Goal: Transaction & Acquisition: Purchase product/service

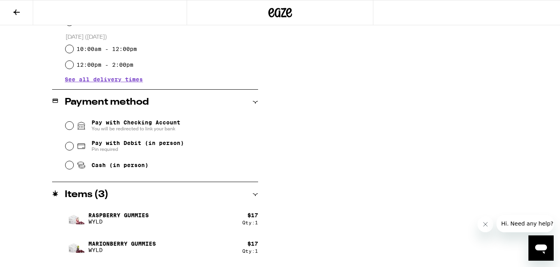
scroll to position [284, 0]
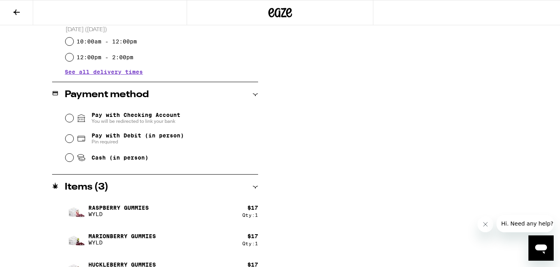
click at [92, 138] on span "Pay with Debit (in person)" at bounding box center [138, 135] width 92 height 6
click at [73, 138] on input "Pay with Debit (in person) Pin required" at bounding box center [70, 139] width 8 height 8
radio input "true"
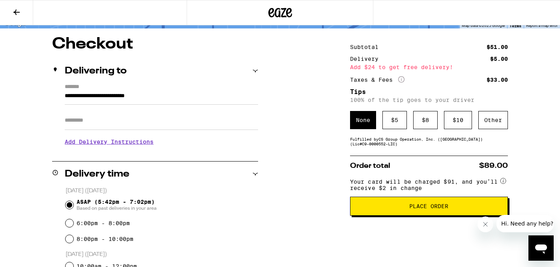
scroll to position [34, 0]
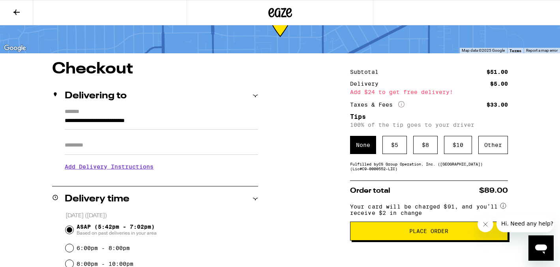
click at [92, 149] on input "Apt/Suite" at bounding box center [162, 145] width 194 height 19
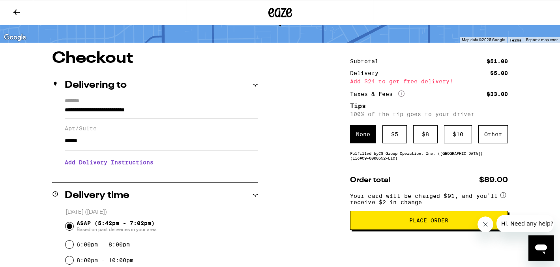
scroll to position [47, 0]
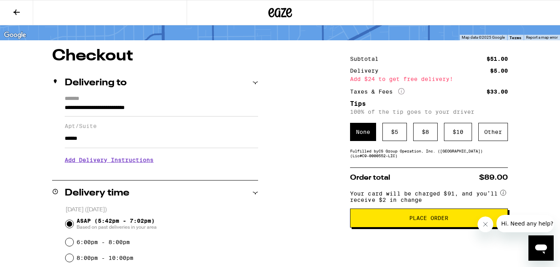
type input "******"
click at [403, 221] on span "Place Order" at bounding box center [429, 218] width 145 height 6
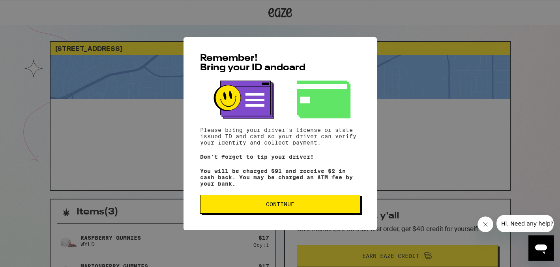
click at [266, 202] on button "Continue" at bounding box center [280, 204] width 160 height 19
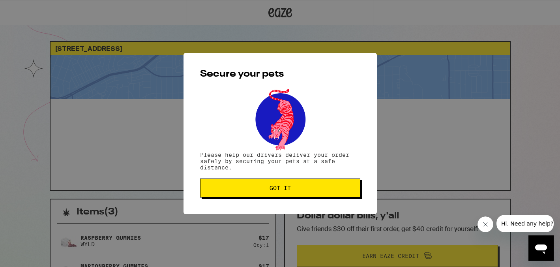
click at [244, 186] on button "Got it" at bounding box center [280, 187] width 160 height 19
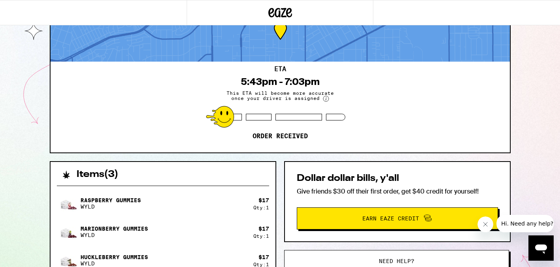
scroll to position [46, 0]
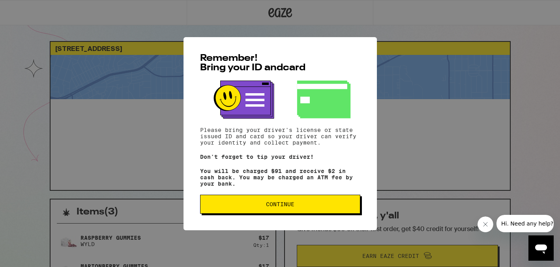
click at [300, 196] on div "Remember! Bring your ID and card Please bring your driver's license or state is…" at bounding box center [281, 133] width 194 height 193
click at [284, 207] on span "Continue" at bounding box center [280, 204] width 28 height 6
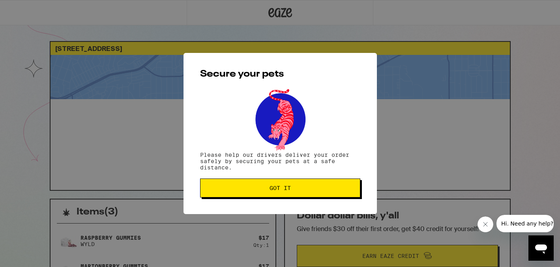
click at [262, 194] on button "Got it" at bounding box center [280, 187] width 160 height 19
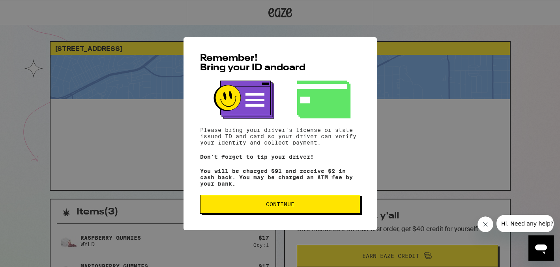
click at [261, 213] on button "Continue" at bounding box center [280, 204] width 160 height 19
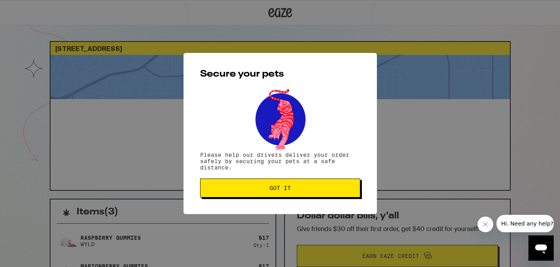
click at [276, 197] on button "Got it" at bounding box center [280, 187] width 160 height 19
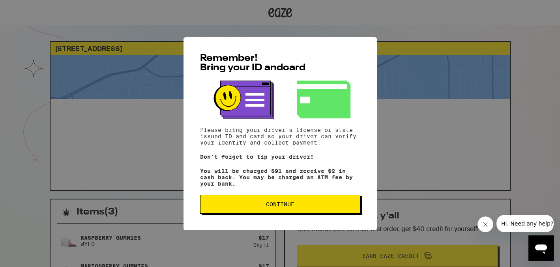
click at [272, 207] on span "Continue" at bounding box center [280, 204] width 28 height 6
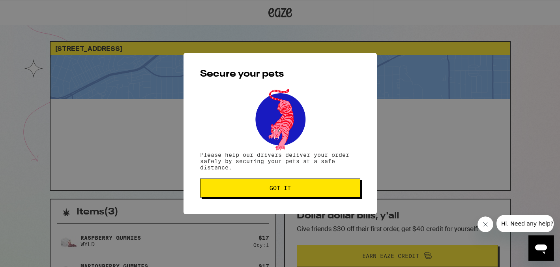
click at [267, 193] on button "Got it" at bounding box center [280, 187] width 160 height 19
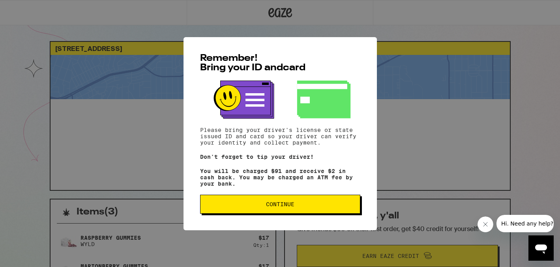
click at [290, 207] on span "Continue" at bounding box center [280, 204] width 28 height 6
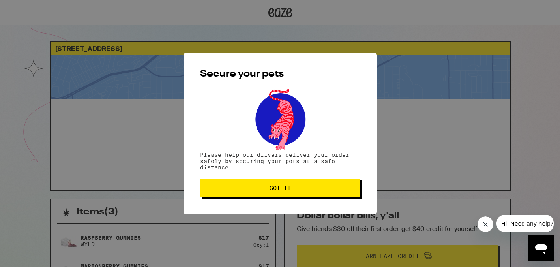
click at [255, 182] on button "Got it" at bounding box center [280, 187] width 160 height 19
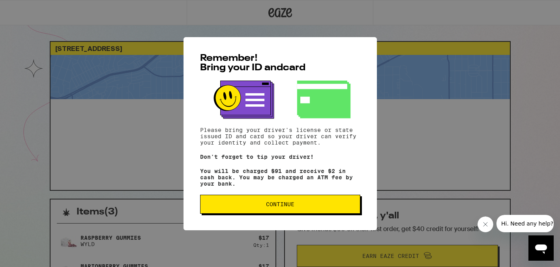
click at [272, 207] on span "Continue" at bounding box center [280, 204] width 28 height 6
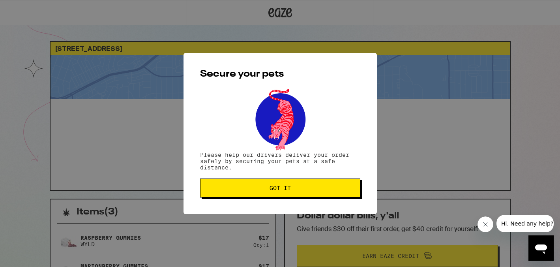
click at [270, 194] on button "Got it" at bounding box center [280, 187] width 160 height 19
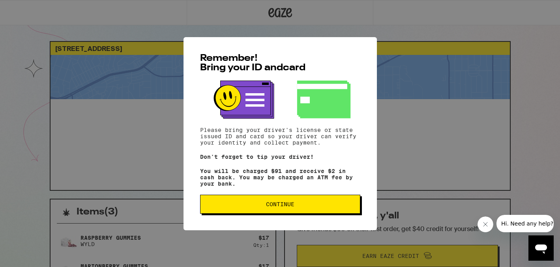
click at [282, 194] on div "Remember! Bring your ID and card Please bring your driver's license or state is…" at bounding box center [281, 133] width 194 height 193
click at [277, 199] on button "Continue" at bounding box center [280, 204] width 160 height 19
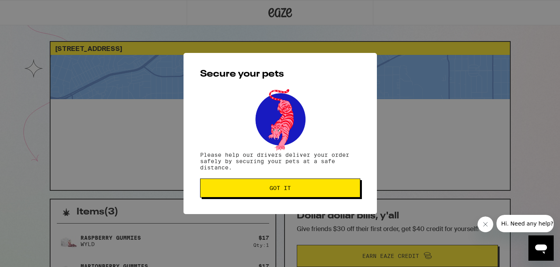
click at [241, 180] on button "Got it" at bounding box center [280, 187] width 160 height 19
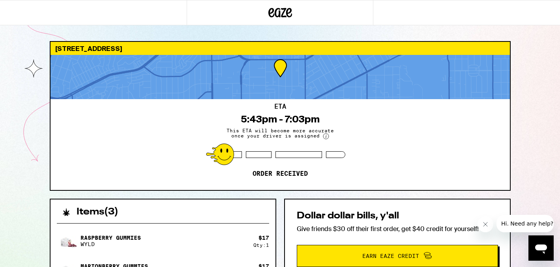
click at [324, 132] on span "This ETA will become more accurate once your driver is assigned" at bounding box center [280, 133] width 118 height 11
click at [323, 136] on circle at bounding box center [326, 136] width 6 height 6
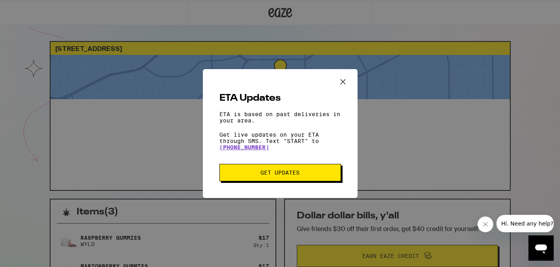
click at [351, 79] on button "Close ETA information modal" at bounding box center [343, 82] width 17 height 15
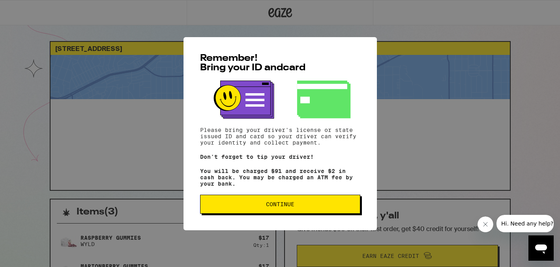
click at [216, 197] on div "Remember! Bring your ID and card Please bring your driver's license or state is…" at bounding box center [281, 133] width 194 height 193
click at [216, 202] on button "Continue" at bounding box center [280, 204] width 160 height 19
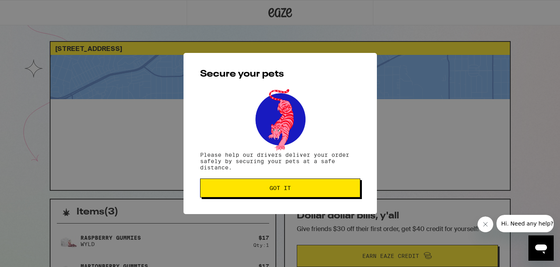
click at [219, 197] on button "Got it" at bounding box center [280, 187] width 160 height 19
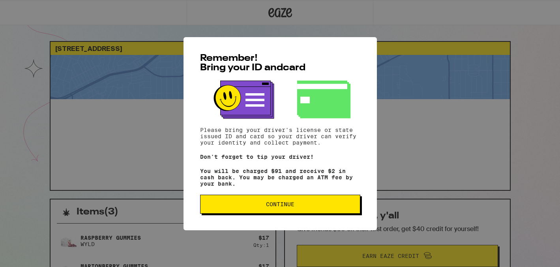
click at [241, 203] on button "Continue" at bounding box center [280, 204] width 160 height 19
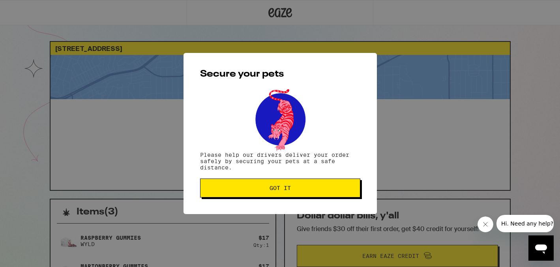
click at [252, 188] on span "Got it" at bounding box center [280, 188] width 147 height 6
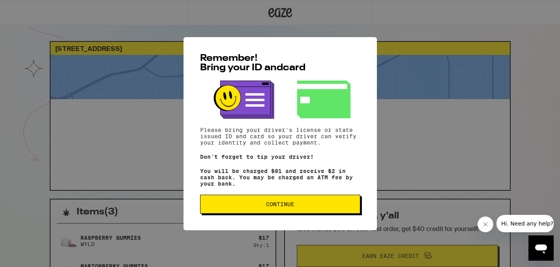
click at [239, 214] on button "Continue" at bounding box center [280, 204] width 160 height 19
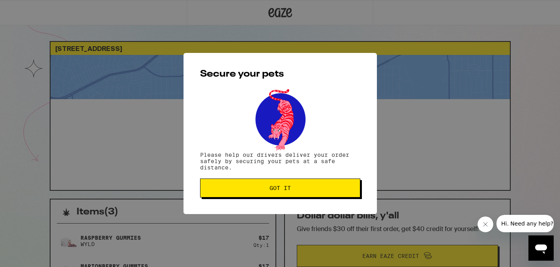
click at [267, 174] on div "Secure your pets Please help our drivers deliver your order safely by securing …" at bounding box center [281, 133] width 194 height 161
click at [259, 196] on button "Got it" at bounding box center [280, 187] width 160 height 19
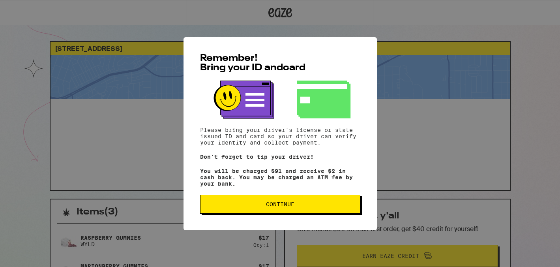
click at [292, 207] on span "Continue" at bounding box center [280, 204] width 28 height 6
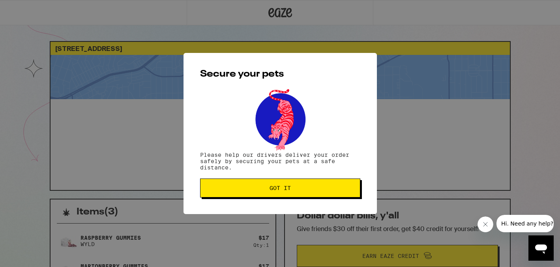
click at [292, 201] on div "Secure your pets Please help our drivers deliver your order safely by securing …" at bounding box center [281, 133] width 194 height 161
click at [291, 194] on button "Got it" at bounding box center [280, 187] width 160 height 19
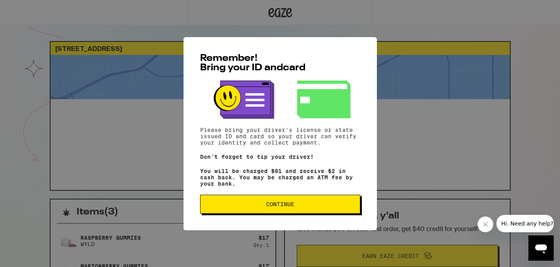
click at [294, 222] on div "Remember! Bring your ID and card Please bring your driver's license or state is…" at bounding box center [281, 133] width 194 height 193
click at [294, 212] on button "Continue" at bounding box center [280, 204] width 160 height 19
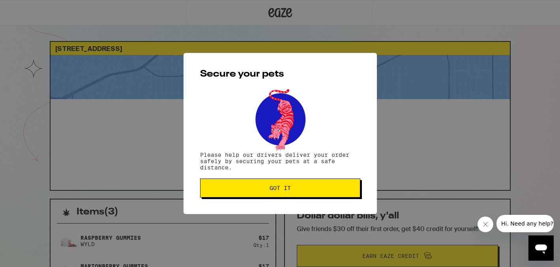
click at [281, 189] on span "Got it" at bounding box center [280, 188] width 21 height 6
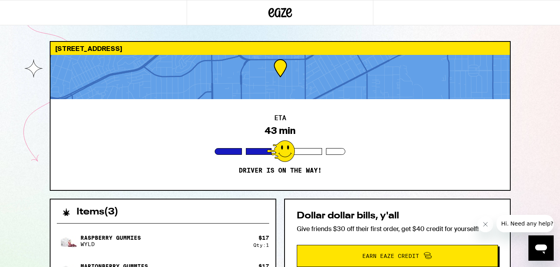
click at [344, 170] on div "ETA 43 min Driver is on the way!" at bounding box center [281, 144] width 460 height 91
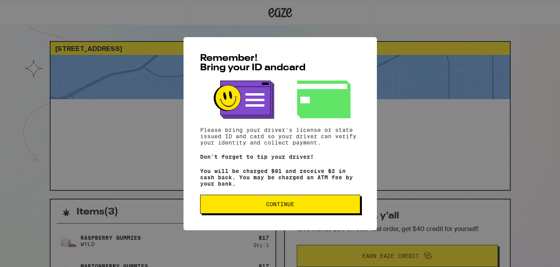
click at [261, 207] on span "Continue" at bounding box center [280, 204] width 147 height 6
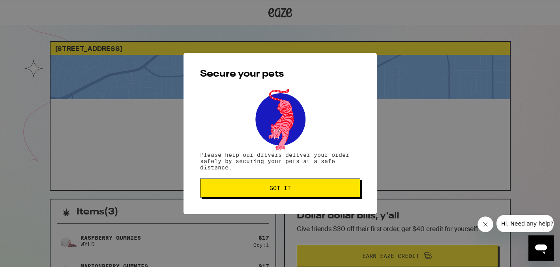
click at [267, 197] on button "Got it" at bounding box center [280, 187] width 160 height 19
